Goal: Transaction & Acquisition: Book appointment/travel/reservation

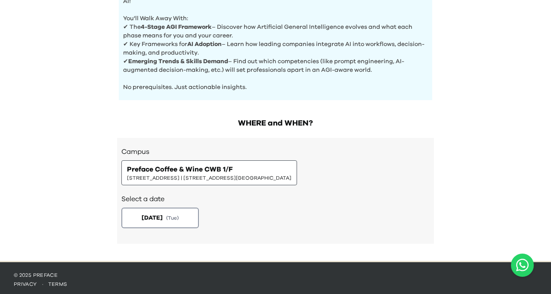
scroll to position [368, 0]
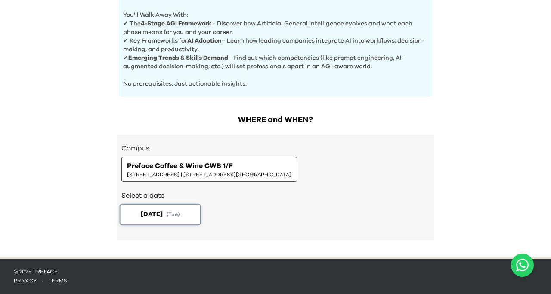
click at [163, 219] on span "[DATE]" at bounding box center [152, 214] width 22 height 9
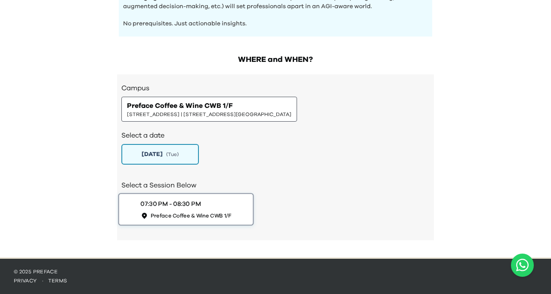
click at [203, 202] on div "07:30 PM - 08:30 PM Preface Coffee & Wine CWB 1/F" at bounding box center [185, 210] width 91 height 20
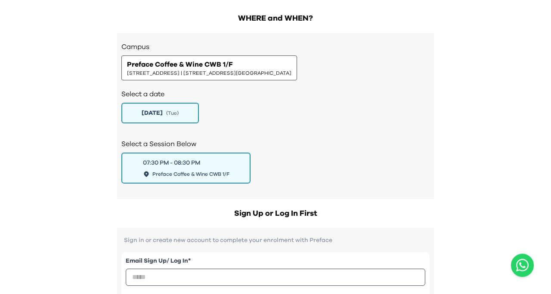
scroll to position [431, 0]
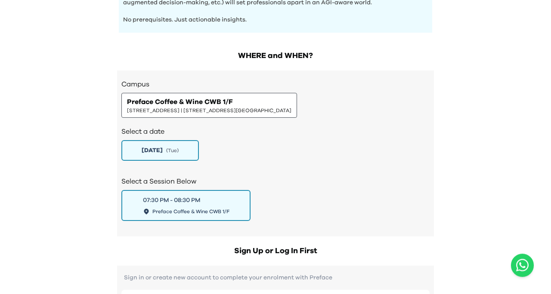
click at [194, 114] on span "[STREET_ADDRESS] | [STREET_ADDRESS][GEOGRAPHIC_DATA]" at bounding box center [209, 110] width 164 height 7
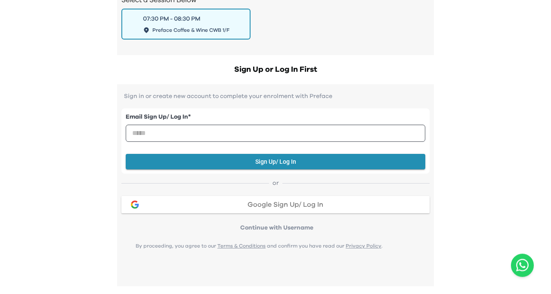
scroll to position [678, 0]
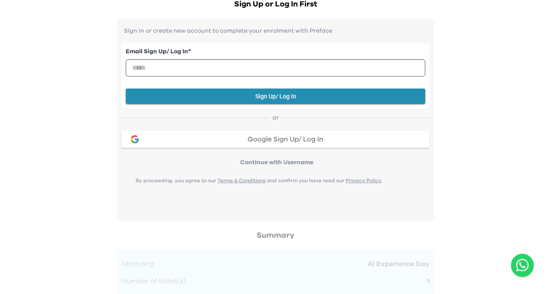
click at [275, 145] on button "Google Sign Up/ Log In" at bounding box center [275, 139] width 308 height 17
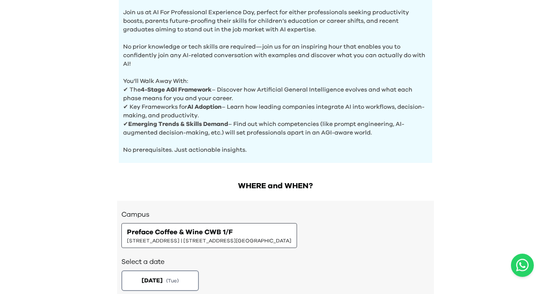
scroll to position [368, 0]
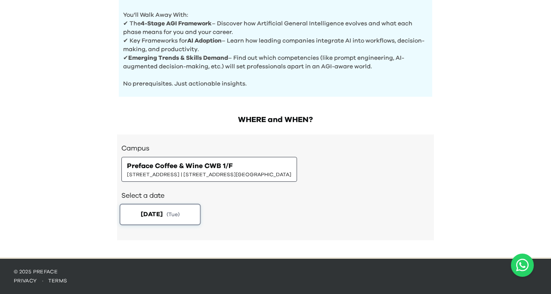
click at [171, 211] on button "[DATE] ( Tue )" at bounding box center [160, 215] width 81 height 22
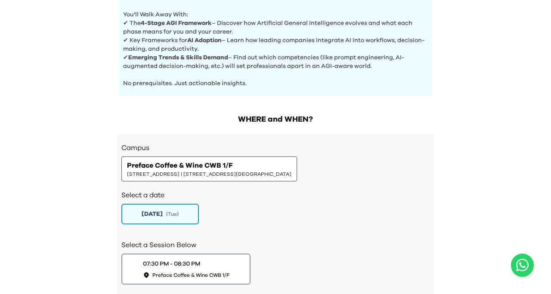
click at [243, 240] on div "Select a Session Below 07:30 PM - 08:30 PM Preface Coffee & Wine CWB 1/F" at bounding box center [275, 261] width 308 height 60
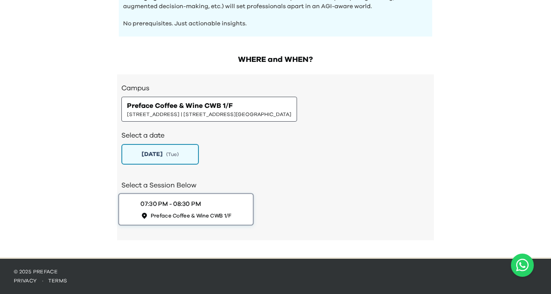
click at [224, 205] on div "07:30 PM - 08:30 PM Preface Coffee & Wine CWB 1/F" at bounding box center [185, 210] width 91 height 20
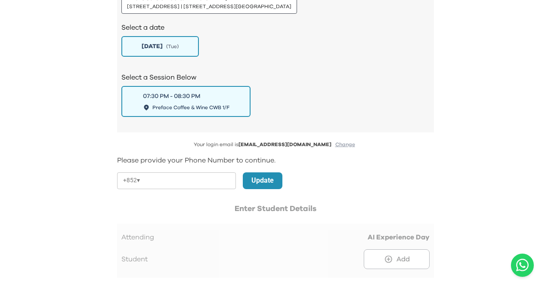
scroll to position [558, 0]
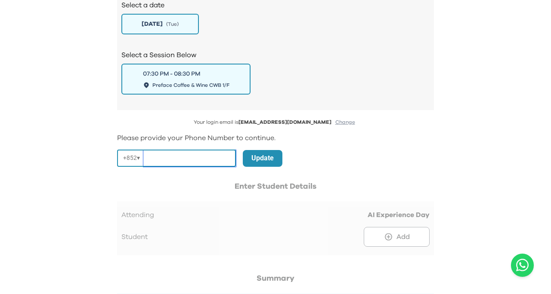
click at [191, 157] on input "tel" at bounding box center [189, 158] width 92 height 17
type input "********"
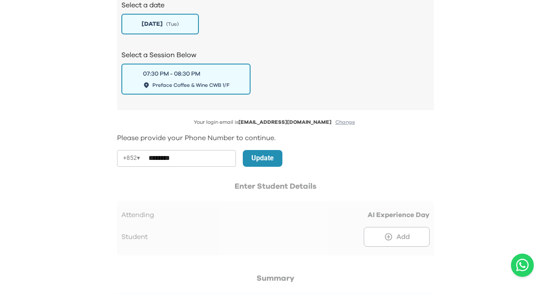
click at [270, 162] on p "Update" at bounding box center [262, 158] width 22 height 10
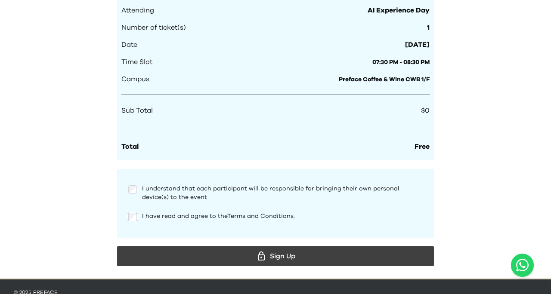
scroll to position [820, 0]
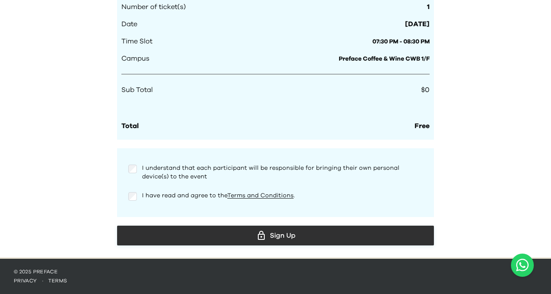
click at [282, 237] on div "Sign Up" at bounding box center [275, 235] width 303 height 13
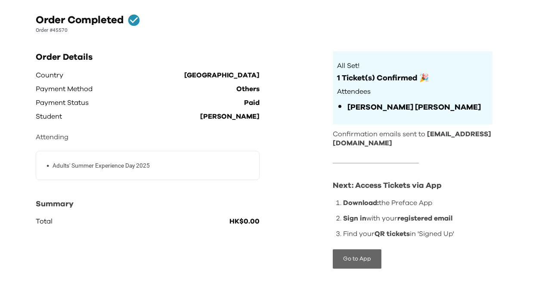
scroll to position [55, 0]
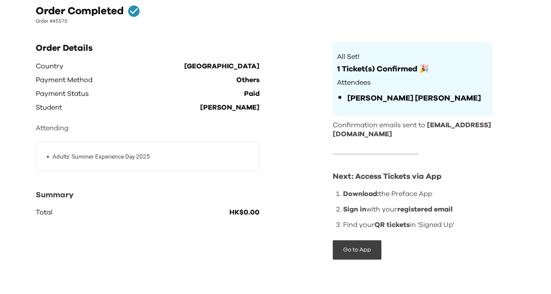
click at [357, 262] on div "Order Details Country Hong Kong Payment Method Others Payment Status Paid Stude…" at bounding box center [275, 158] width 479 height 232
click at [358, 251] on button "Go to App" at bounding box center [356, 249] width 49 height 19
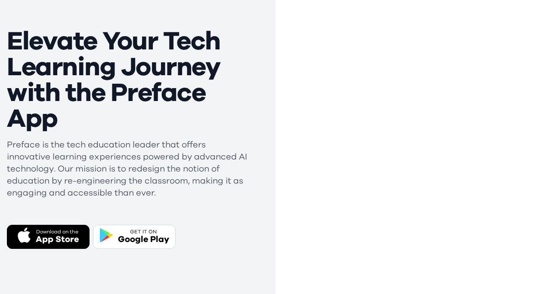
scroll to position [114, 0]
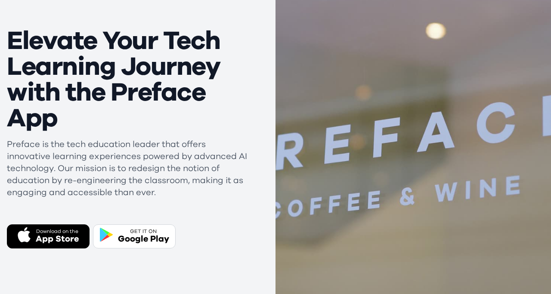
click at [52, 234] on div "App Store" at bounding box center [57, 239] width 43 height 12
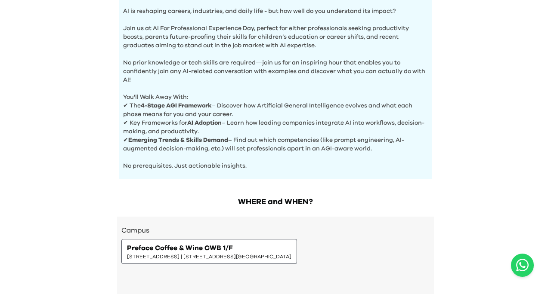
scroll to position [368, 0]
